Goal: Find specific page/section: Find specific page/section

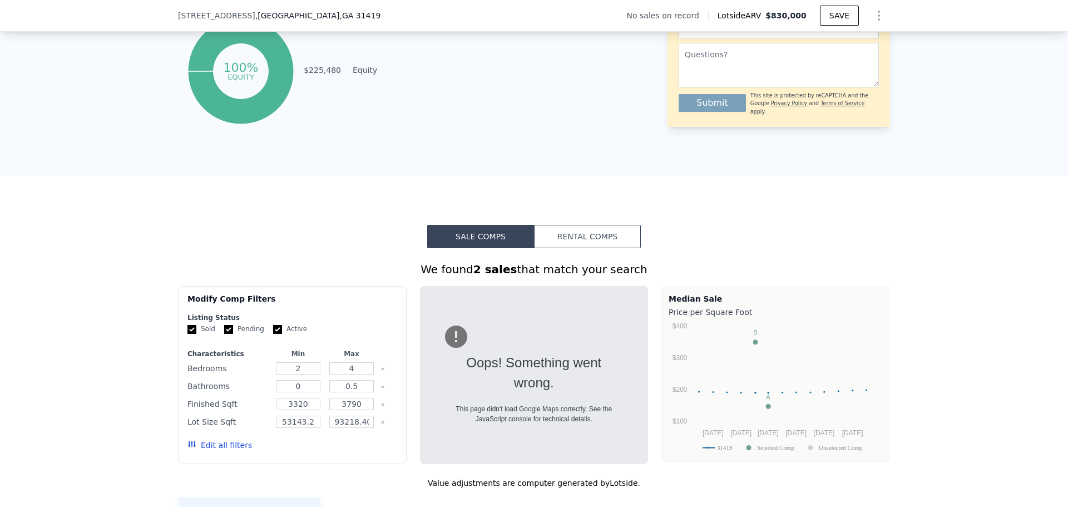
scroll to position [775, 0]
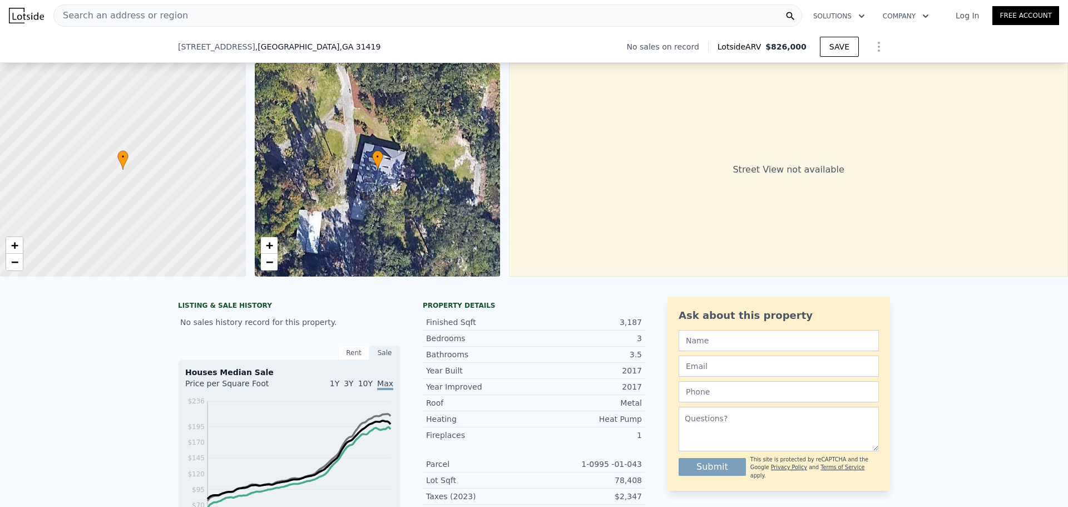
scroll to position [386, 0]
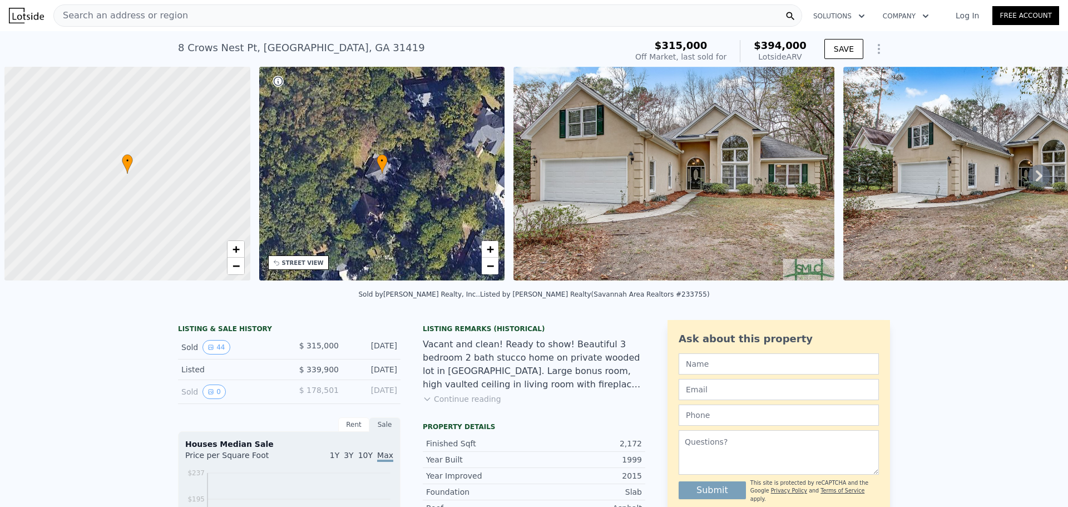
scroll to position [0, 4]
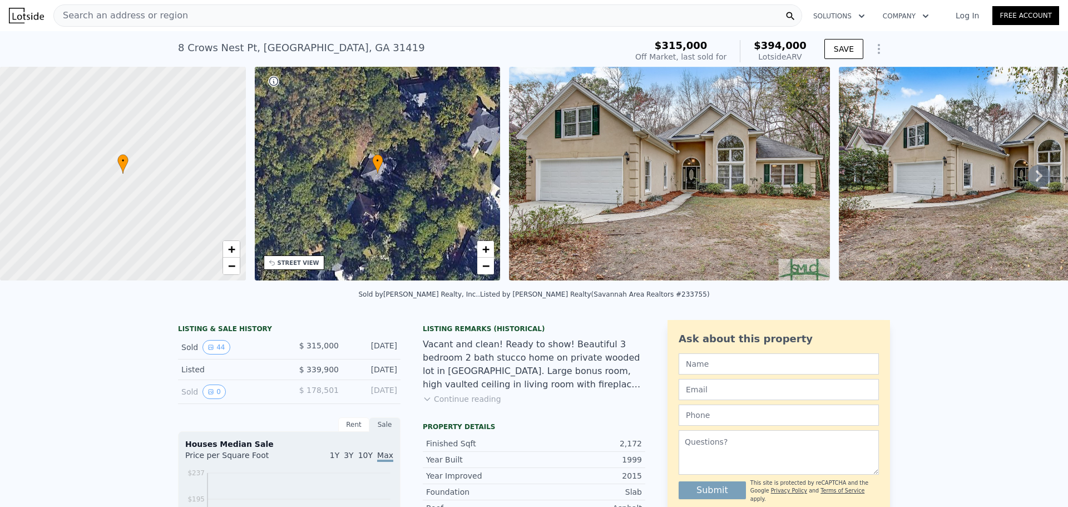
click at [187, 22] on div "Search an address or region" at bounding box center [427, 15] width 749 height 22
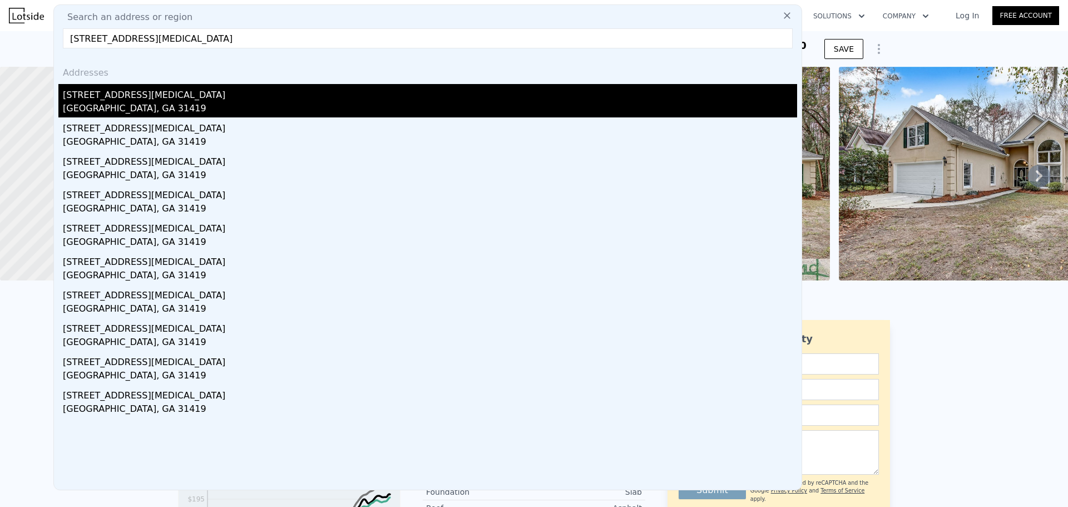
type input "[STREET_ADDRESS][MEDICAL_DATA]"
click at [125, 103] on div "[GEOGRAPHIC_DATA], GA 31419" at bounding box center [430, 110] width 734 height 16
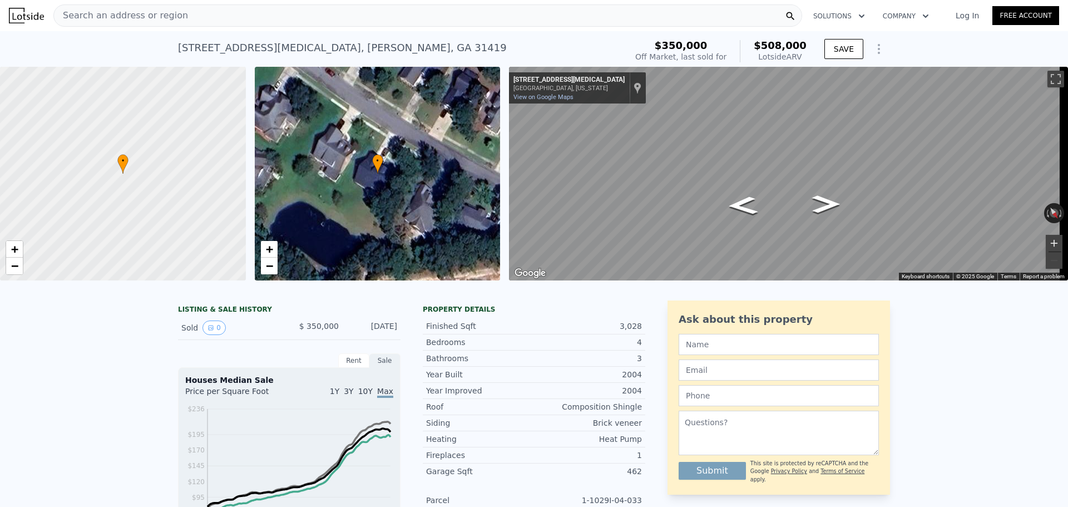
click at [1046, 240] on button "Zoom in" at bounding box center [1054, 243] width 17 height 17
click at [927, 278] on div "← Move left → Move right ↑ Move up ↓ Move down + Zoom in - Zoom out [STREET_ADD…" at bounding box center [788, 174] width 559 height 214
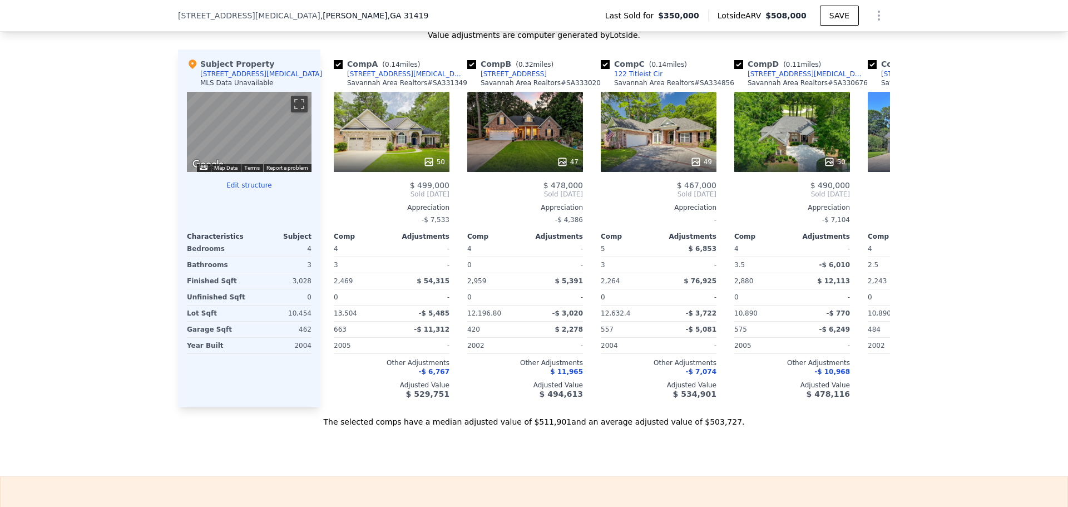
scroll to position [1109, 0]
